Goal: Task Accomplishment & Management: Use online tool/utility

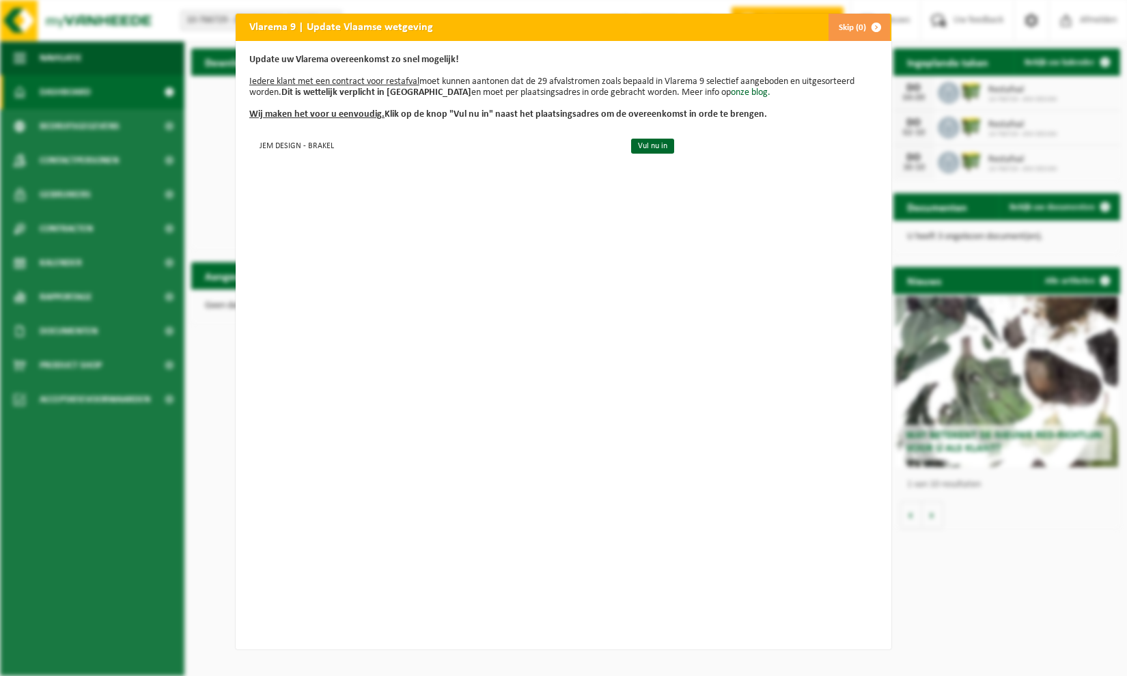
click at [852, 26] on button "Skip (0)" at bounding box center [859, 27] width 62 height 27
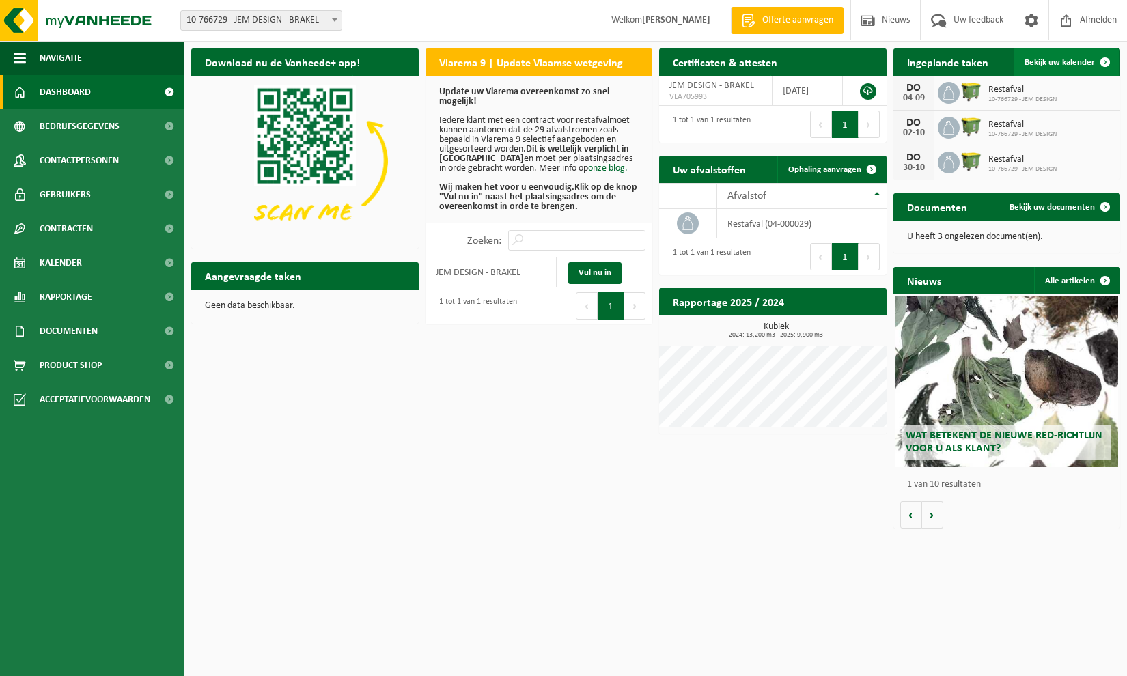
click at [1067, 62] on span "Bekijk uw kalender" at bounding box center [1059, 62] width 70 height 9
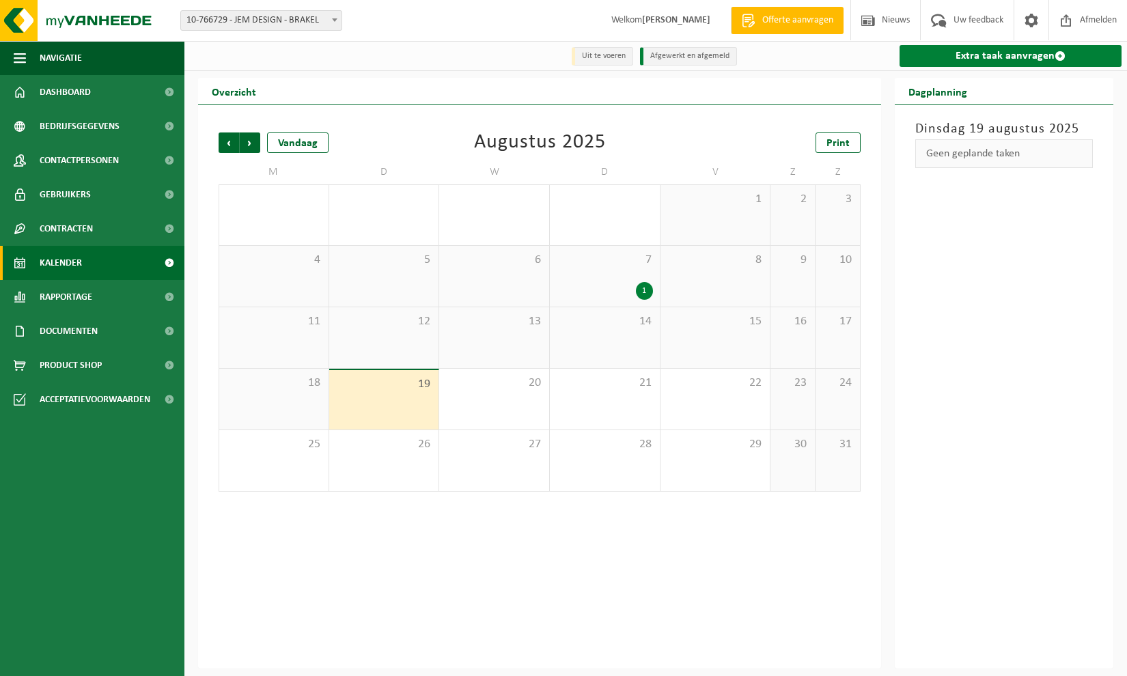
click at [1003, 58] on link "Extra taak aanvragen" at bounding box center [1010, 56] width 222 height 22
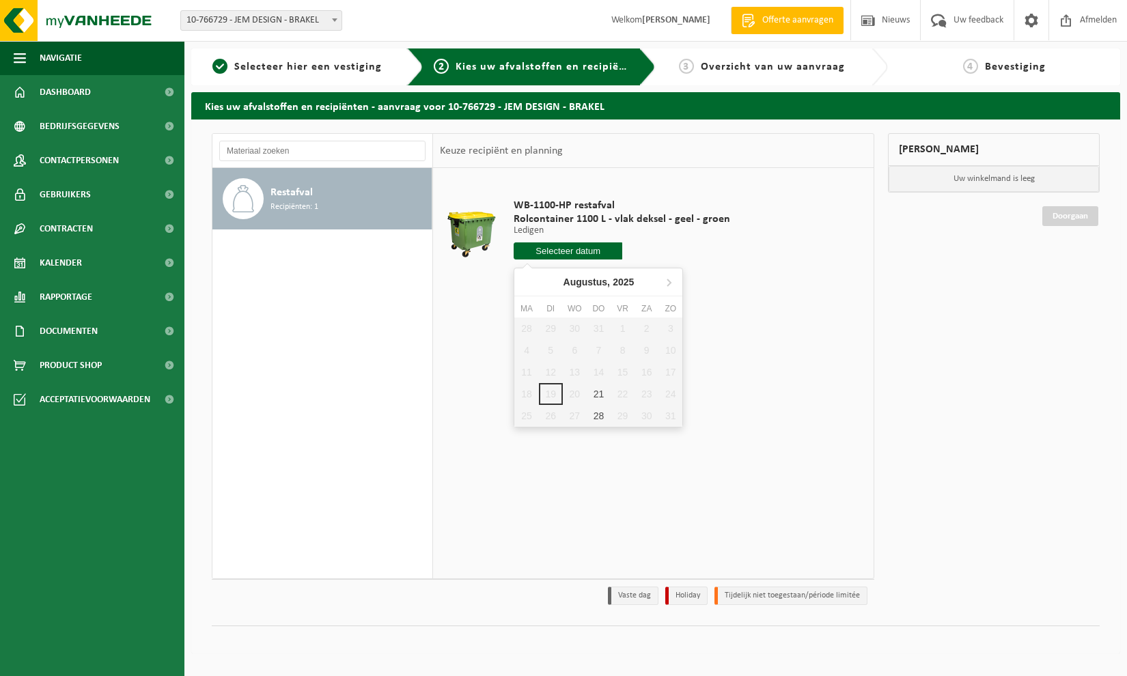
click at [576, 251] on input "text" at bounding box center [568, 250] width 109 height 17
click at [604, 391] on div "21" at bounding box center [599, 394] width 24 height 22
type input "Van 2025-08-21"
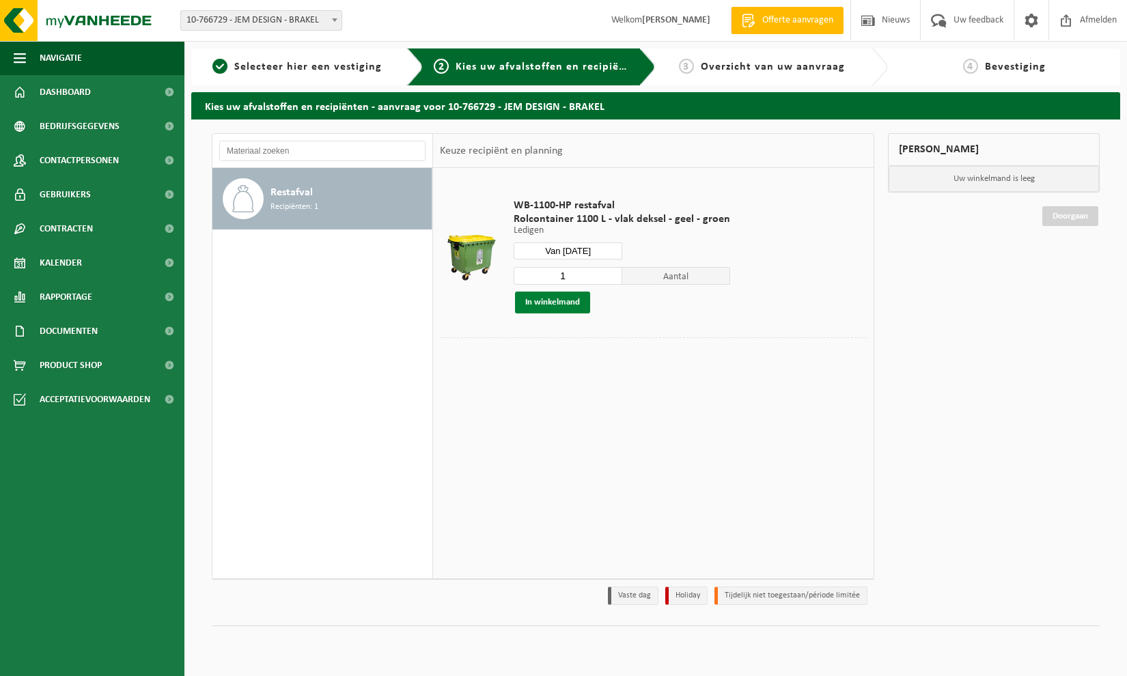
click at [559, 301] on button "In winkelmand" at bounding box center [552, 303] width 75 height 22
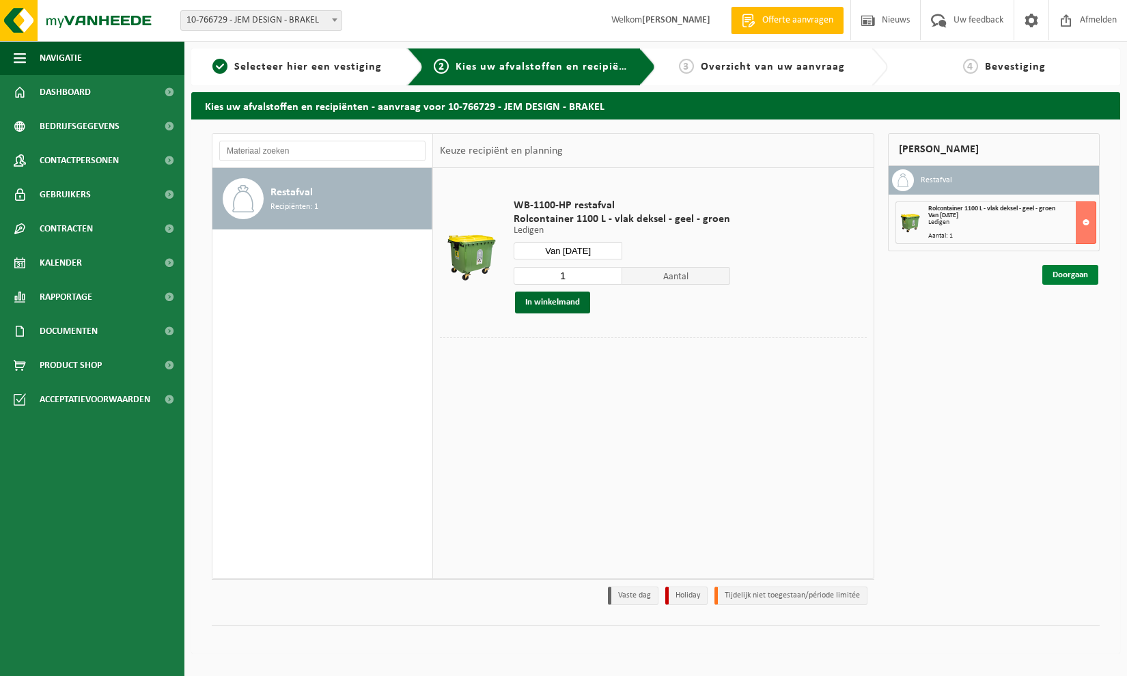
click at [1068, 275] on link "Doorgaan" at bounding box center [1070, 275] width 56 height 20
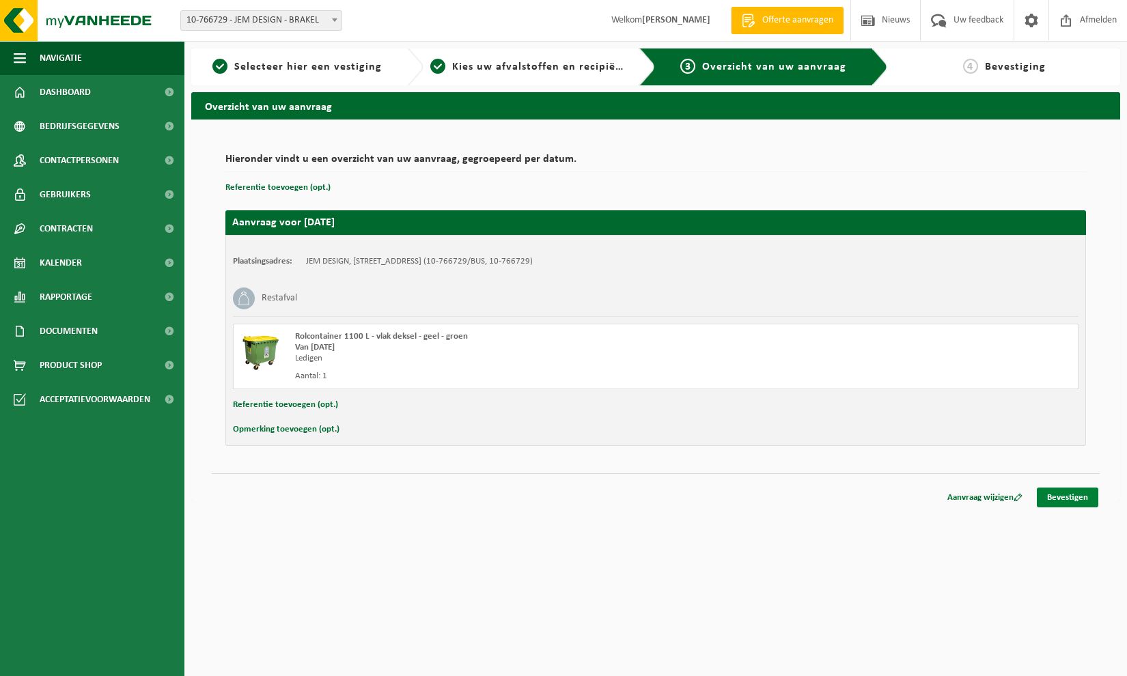
click at [1065, 501] on link "Bevestigen" at bounding box center [1067, 498] width 61 height 20
